Goal: Navigation & Orientation: Find specific page/section

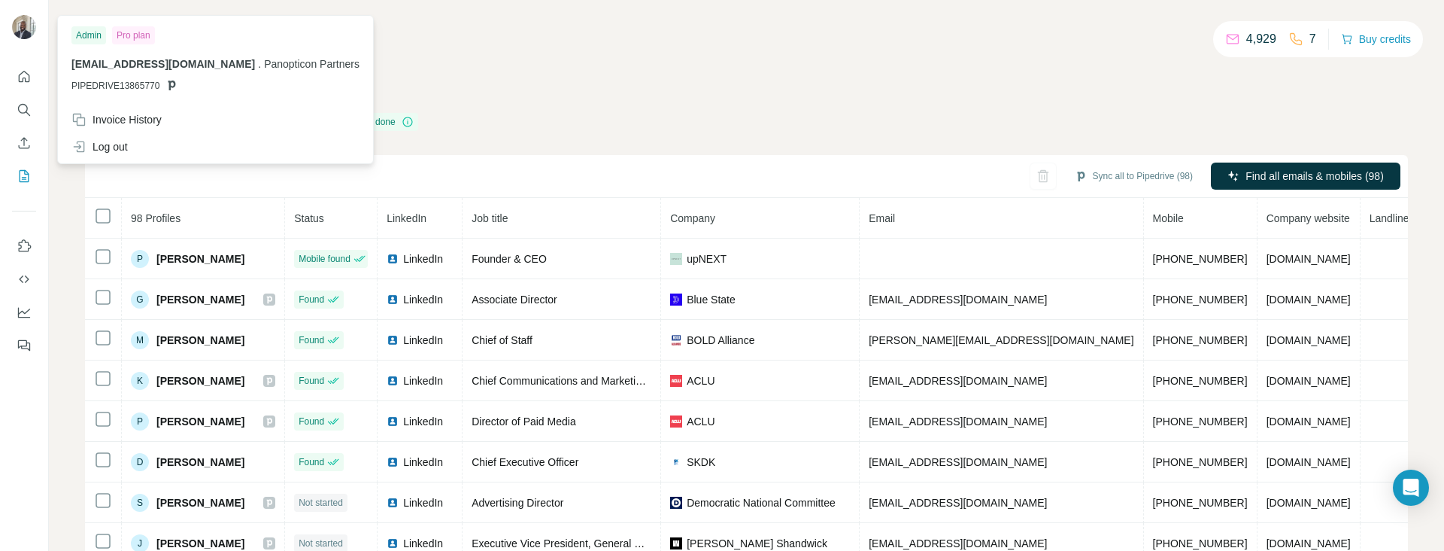
click at [29, 23] on img at bounding box center [24, 27] width 24 height 24
click at [21, 169] on icon "My lists" at bounding box center [24, 175] width 15 height 15
